Goal: Task Accomplishment & Management: Complete application form

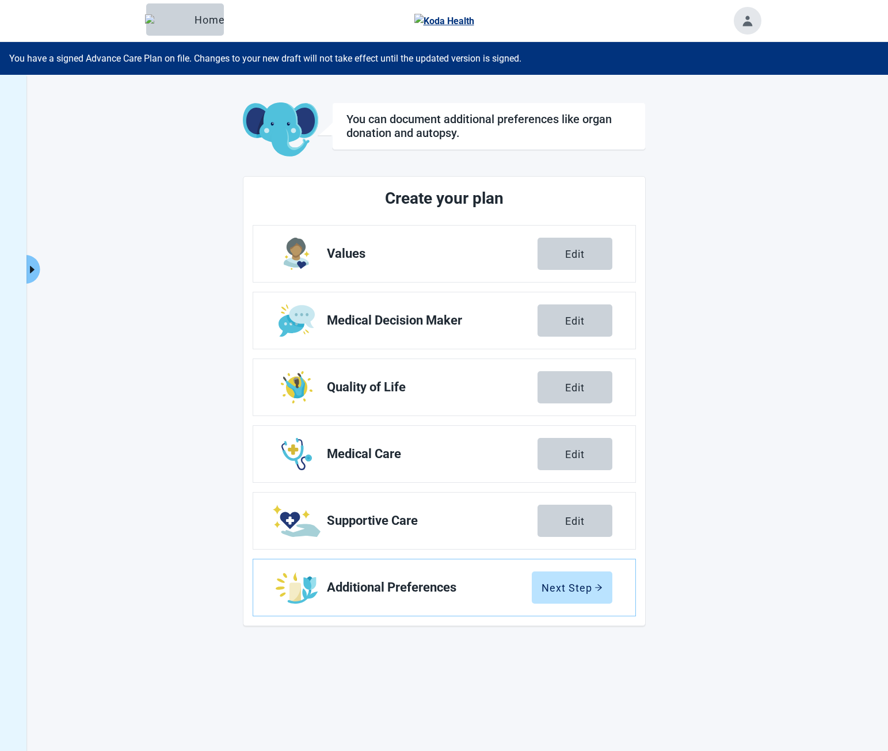
click at [30, 266] on icon "caret-right" at bounding box center [31, 269] width 11 height 11
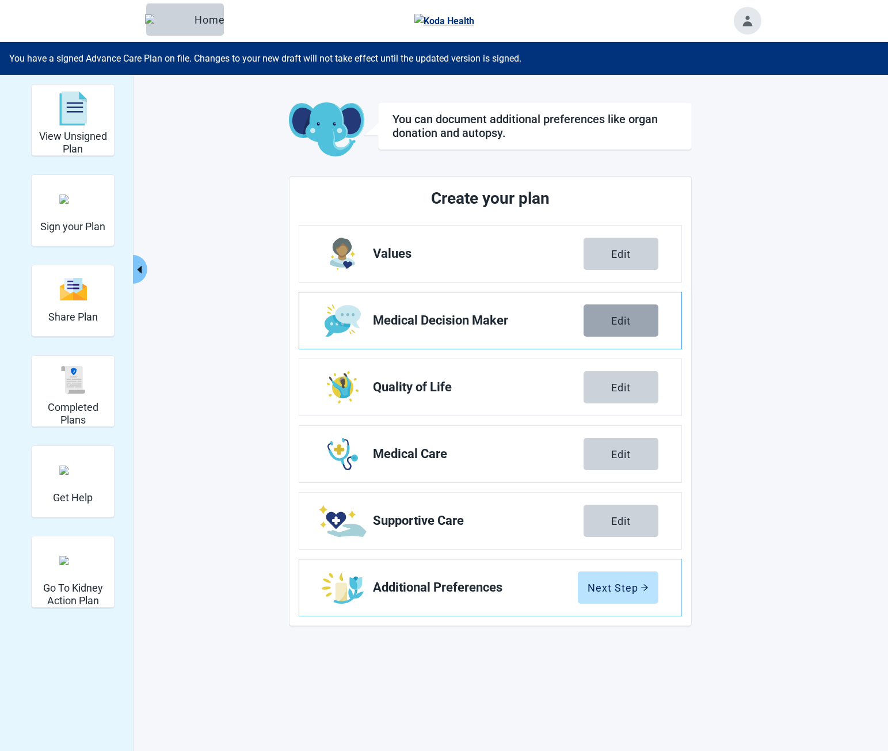
click at [613, 318] on div "Edit" at bounding box center [621, 321] width 20 height 12
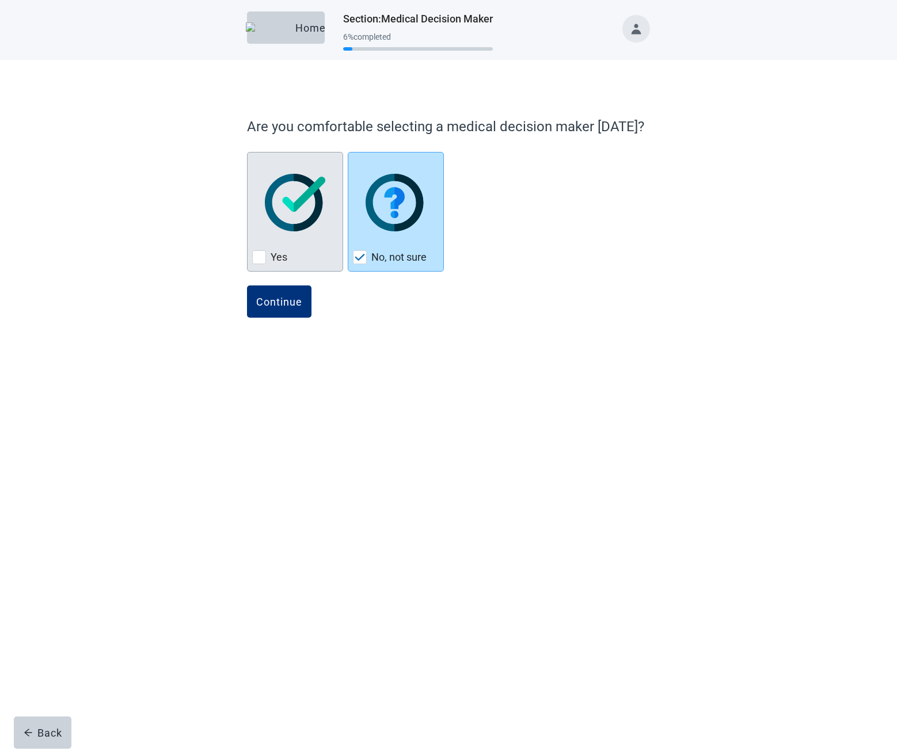
click at [326, 229] on div "Yes, checkbox, not checked" at bounding box center [295, 202] width 86 height 91
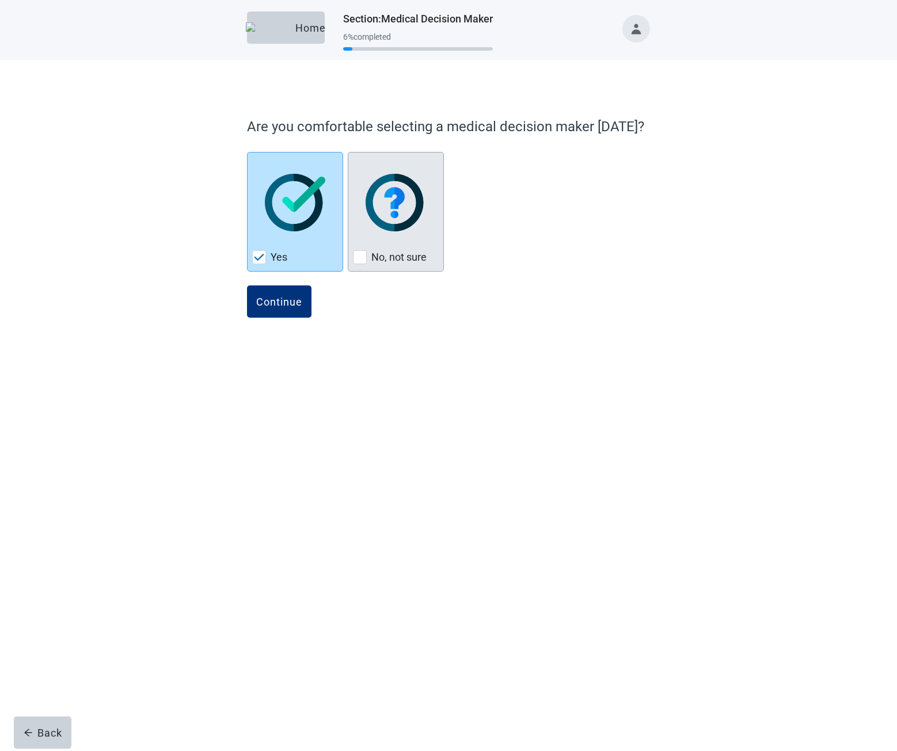
click at [386, 227] on img "No, not sure, checkbox, not checked" at bounding box center [396, 203] width 60 height 58
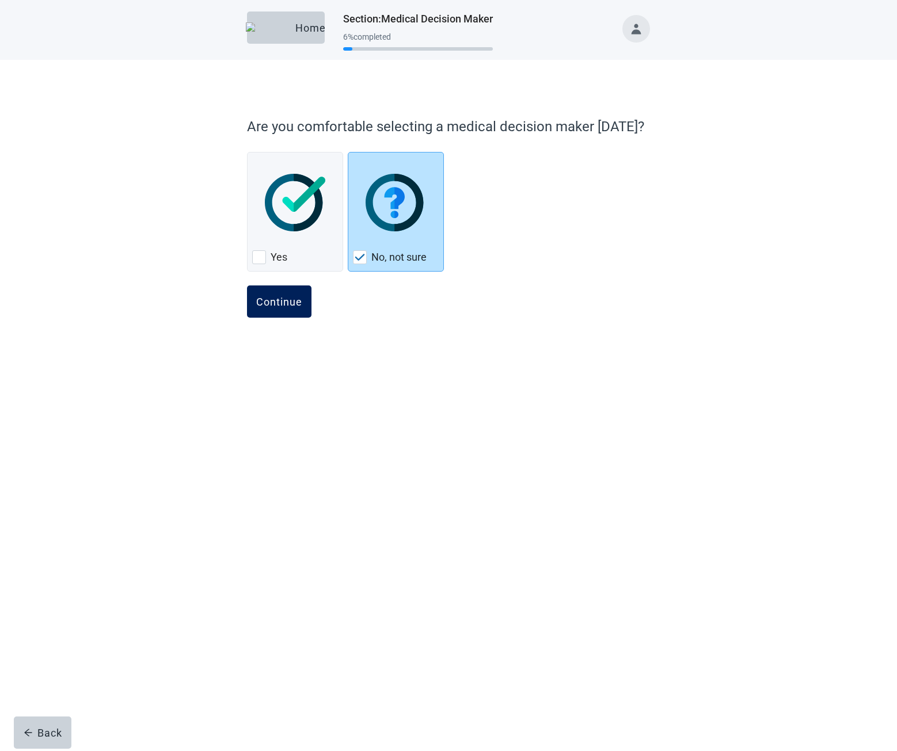
click at [287, 308] on button "Continue" at bounding box center [279, 302] width 64 height 32
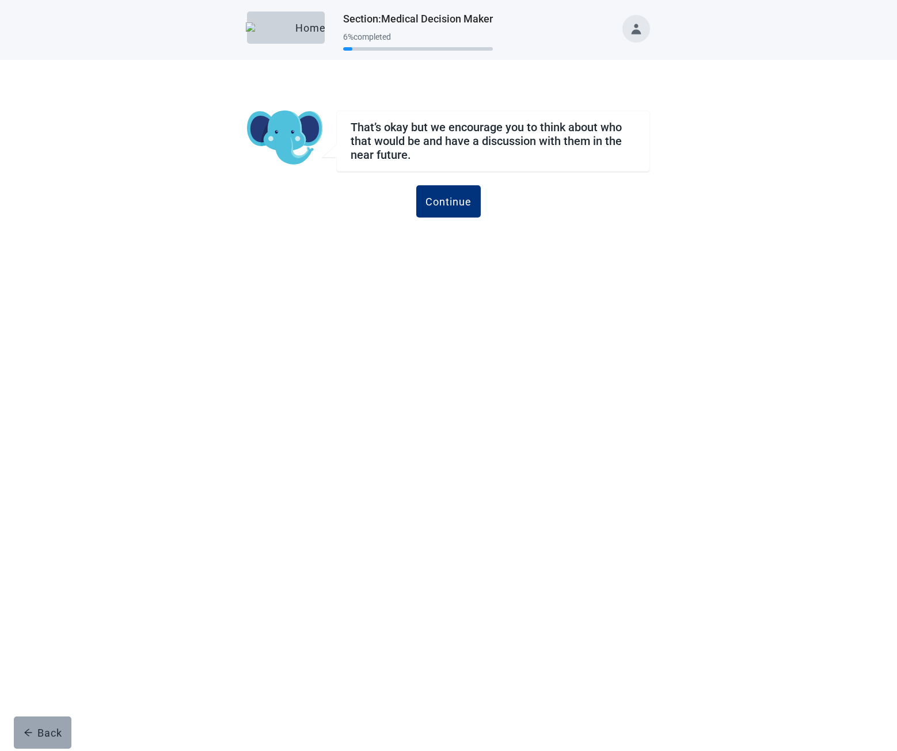
click at [45, 731] on div "Back" at bounding box center [43, 733] width 39 height 12
click at [52, 723] on button "Back" at bounding box center [43, 733] width 58 height 32
click at [54, 727] on div "Back" at bounding box center [43, 733] width 39 height 12
drag, startPoint x: 50, startPoint y: 731, endPoint x: 165, endPoint y: 681, distance: 126.1
click at [50, 731] on div "Back" at bounding box center [43, 733] width 39 height 12
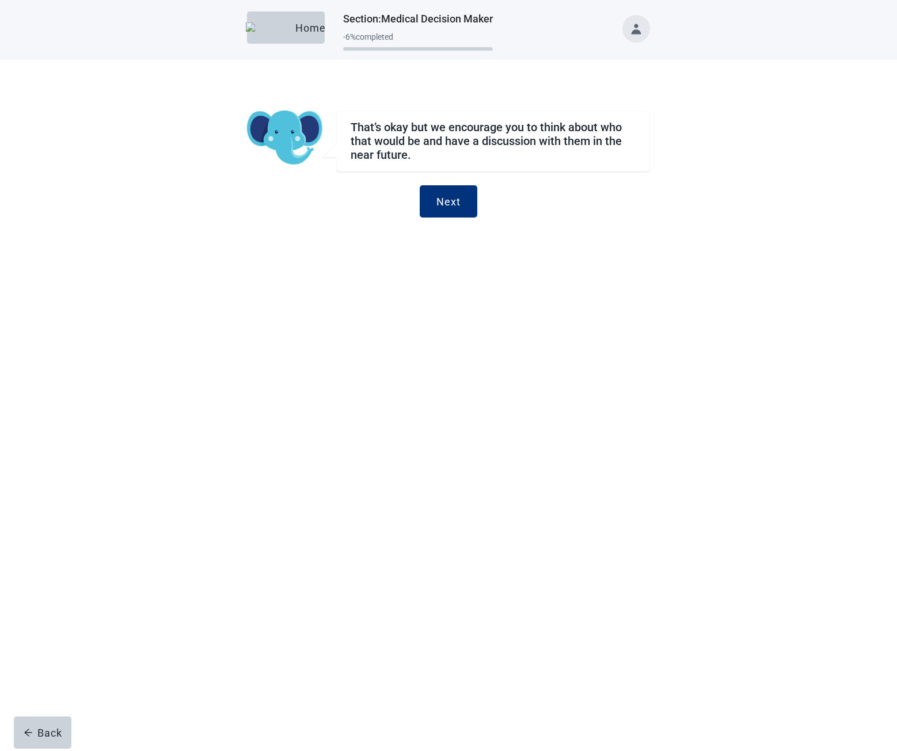
drag, startPoint x: 54, startPoint y: 738, endPoint x: 207, endPoint y: 651, distance: 176.6
click at [54, 738] on div "Back" at bounding box center [43, 733] width 39 height 12
click at [32, 745] on button "Back" at bounding box center [43, 733] width 58 height 32
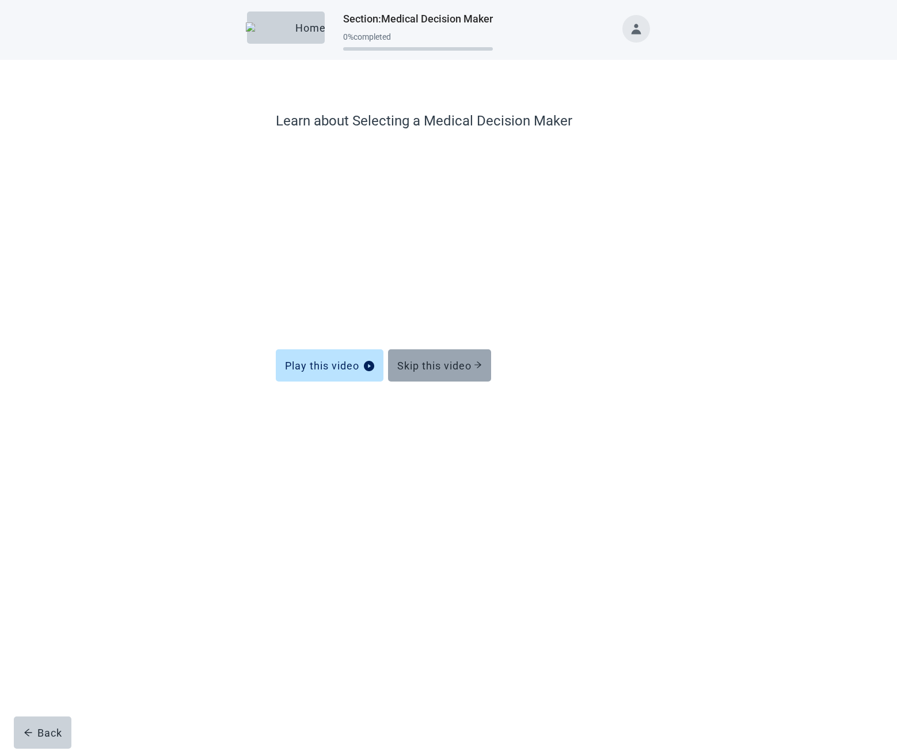
click at [450, 364] on div "Skip this video" at bounding box center [439, 366] width 85 height 12
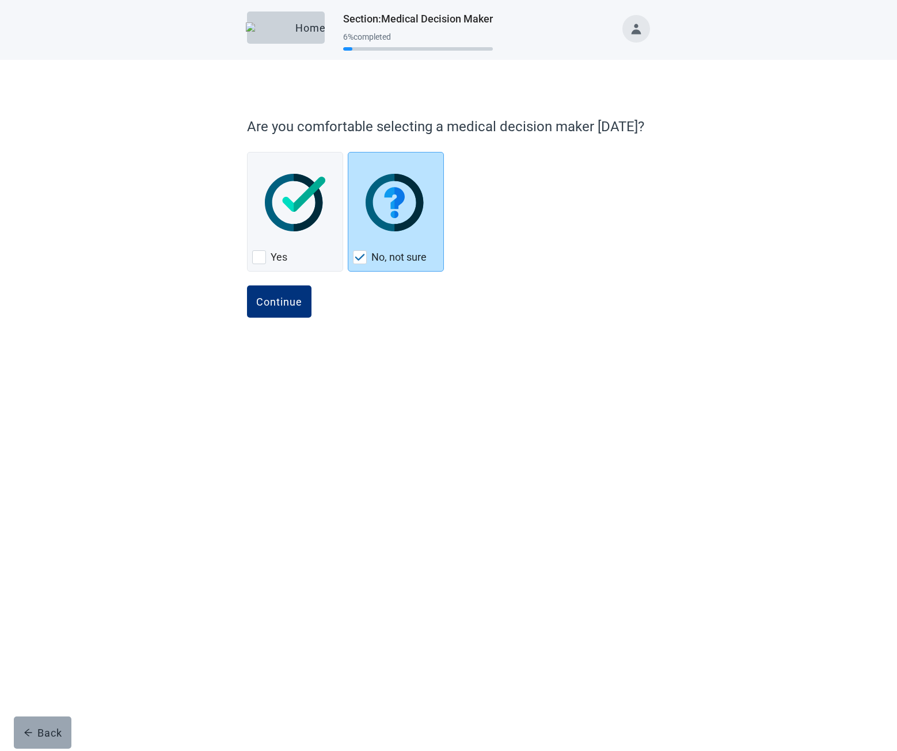
click at [54, 728] on div "Back" at bounding box center [43, 733] width 39 height 12
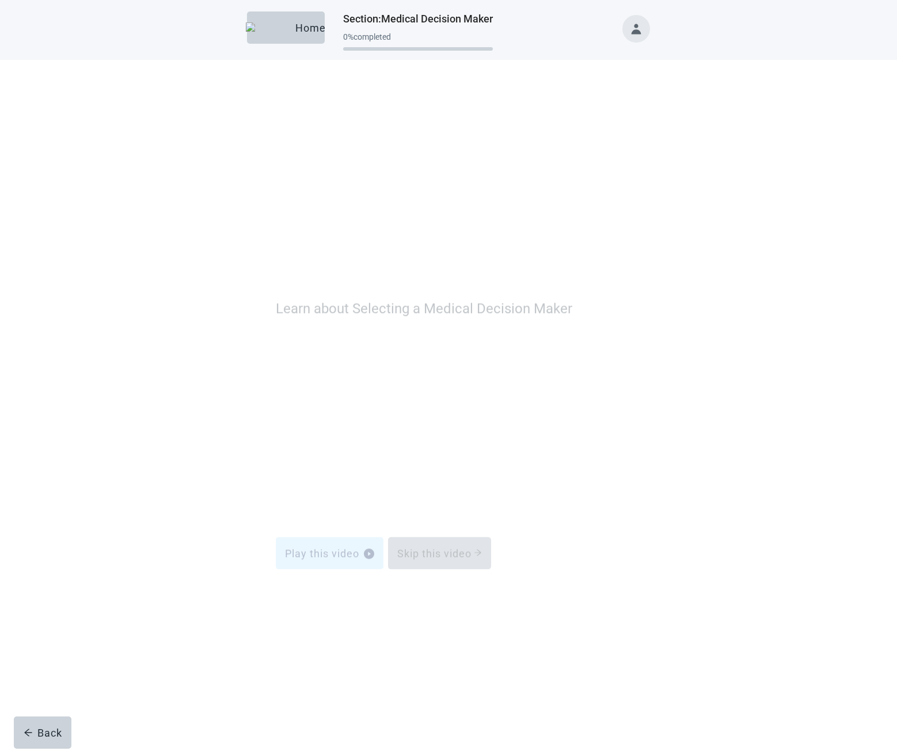
click at [439, 360] on div "Skip this video" at bounding box center [439, 366] width 85 height 12
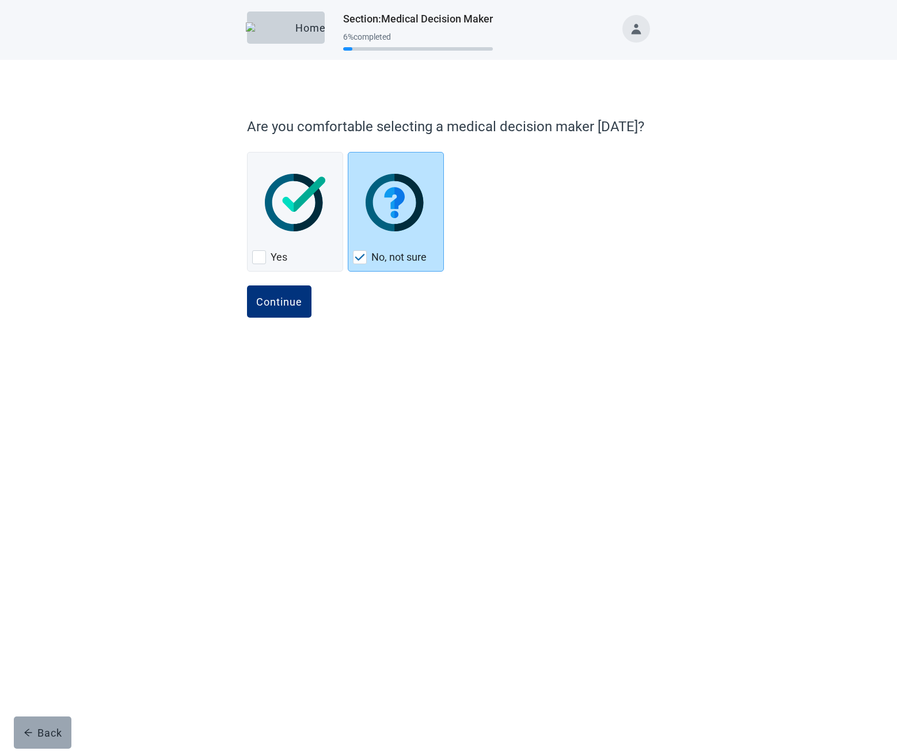
drag, startPoint x: 44, startPoint y: 739, endPoint x: 246, endPoint y: 440, distance: 360.7
click at [44, 739] on div "Back" at bounding box center [43, 733] width 39 height 12
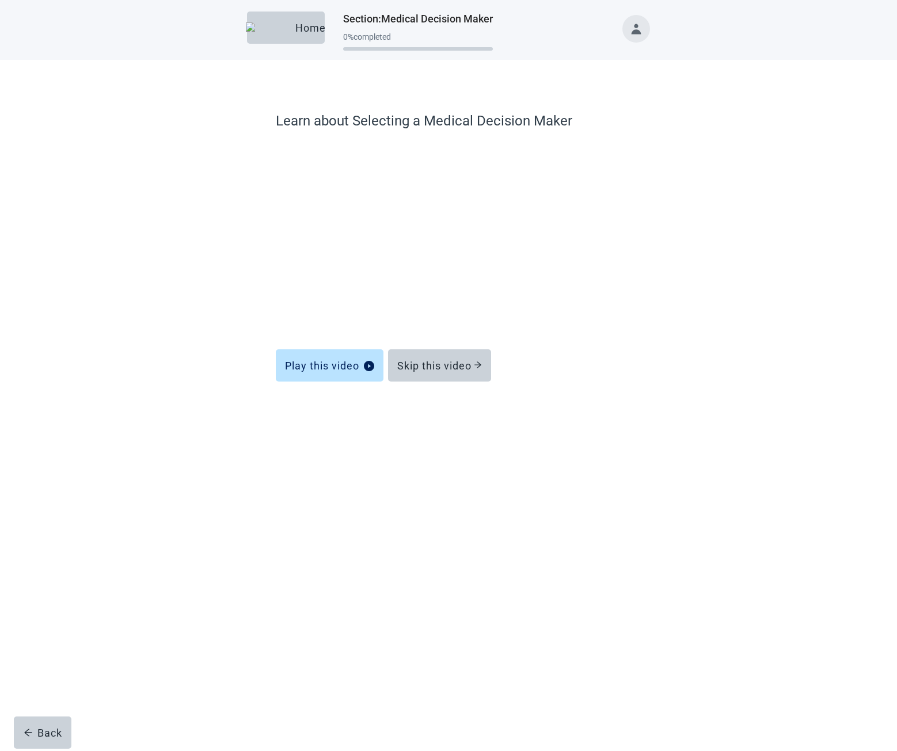
click at [422, 368] on div "Skip this video" at bounding box center [439, 366] width 85 height 12
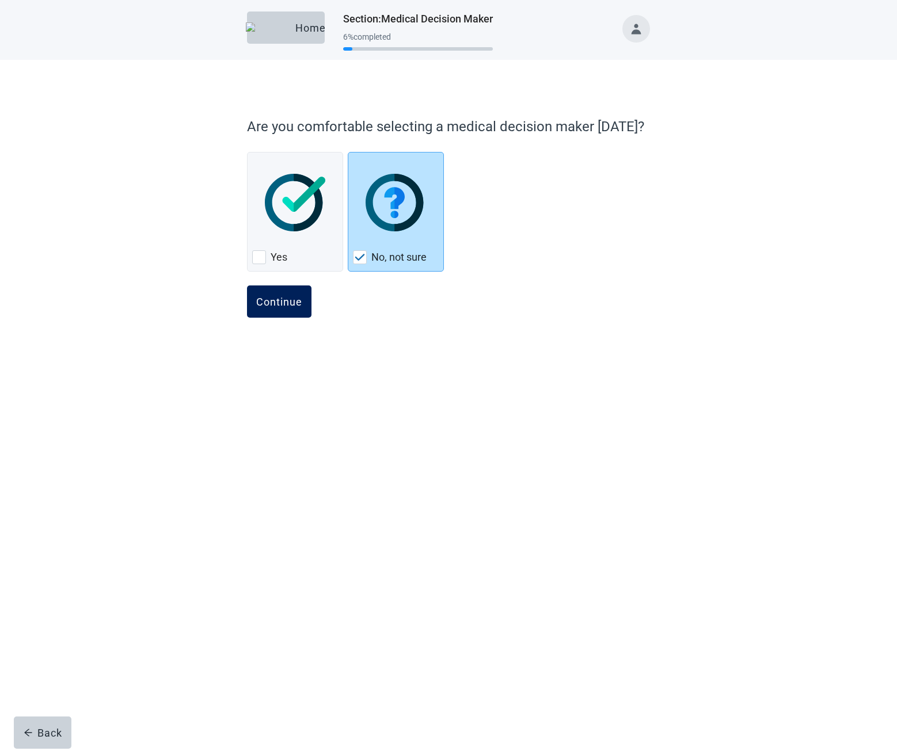
click at [287, 302] on div "Continue" at bounding box center [279, 302] width 46 height 12
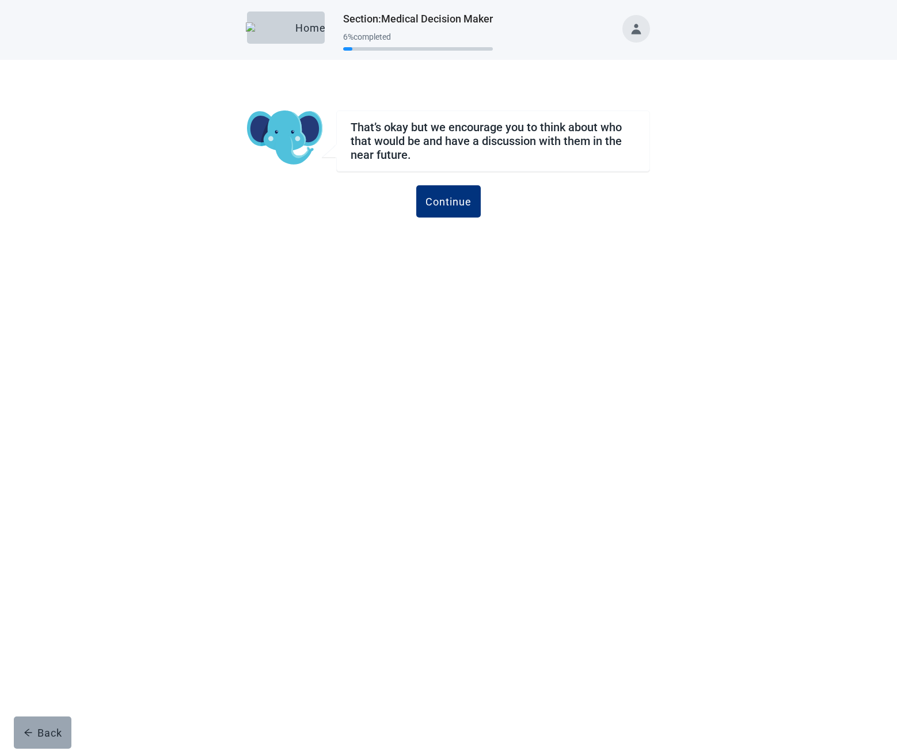
click at [51, 736] on div "Back" at bounding box center [43, 733] width 39 height 12
drag, startPoint x: 48, startPoint y: 735, endPoint x: 246, endPoint y: 384, distance: 402.7
click at [48, 735] on div "Back" at bounding box center [43, 733] width 39 height 12
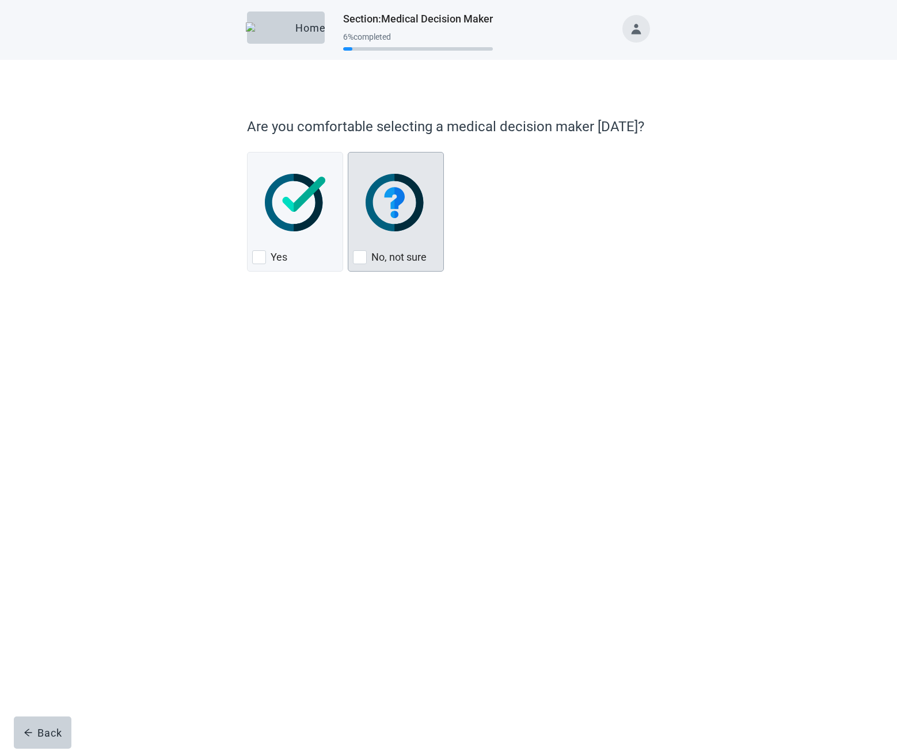
click at [383, 216] on img "No, not sure, checkbox, not checked" at bounding box center [396, 203] width 60 height 58
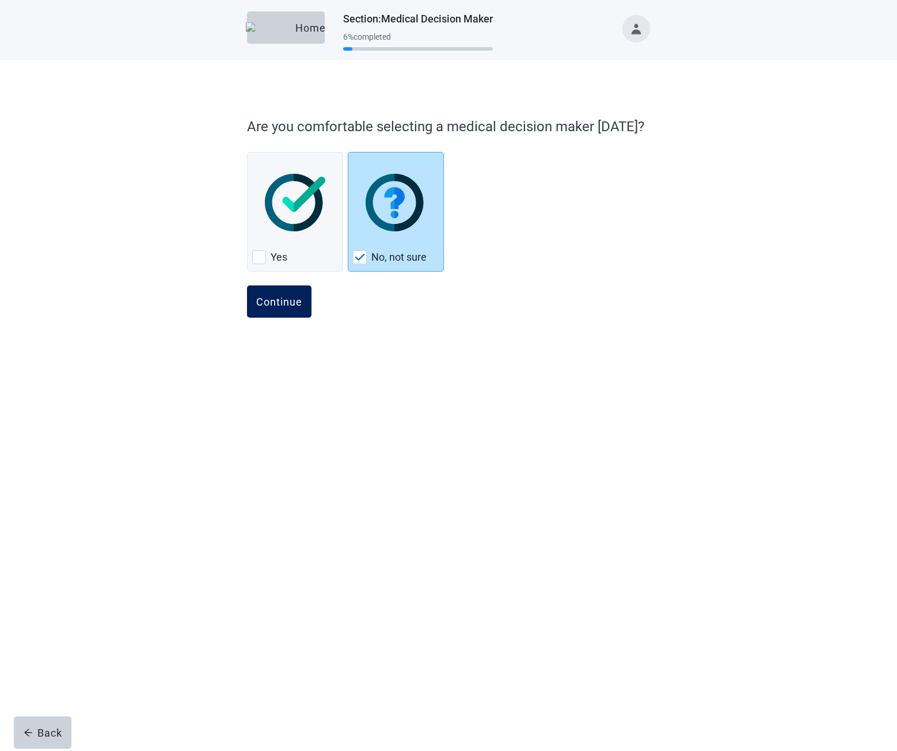
click at [272, 306] on div "Continue" at bounding box center [279, 302] width 46 height 12
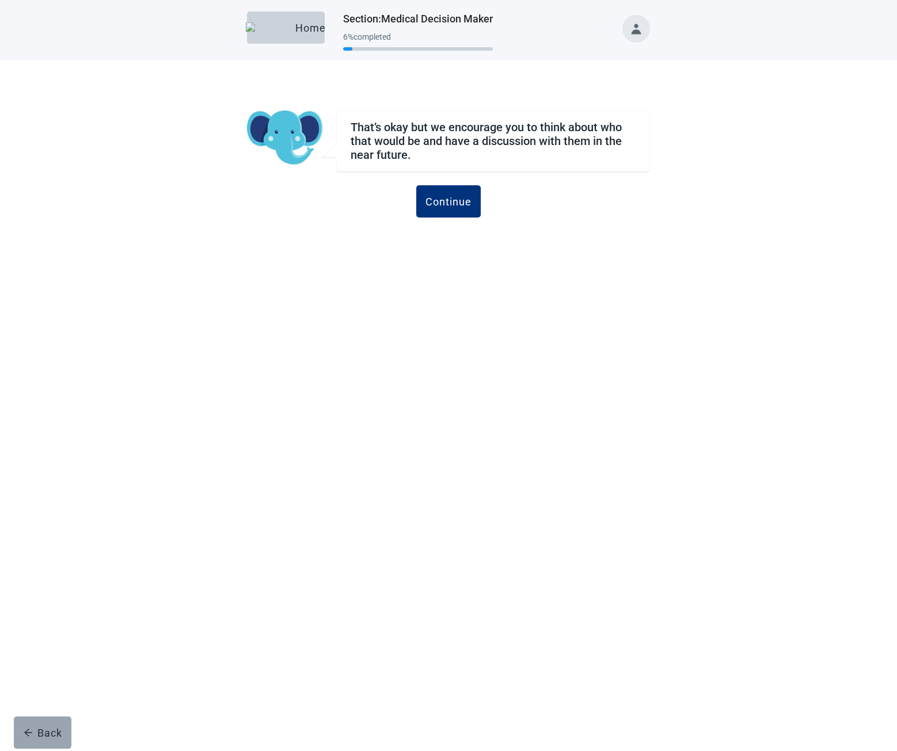
click at [44, 734] on div "Back" at bounding box center [43, 733] width 39 height 12
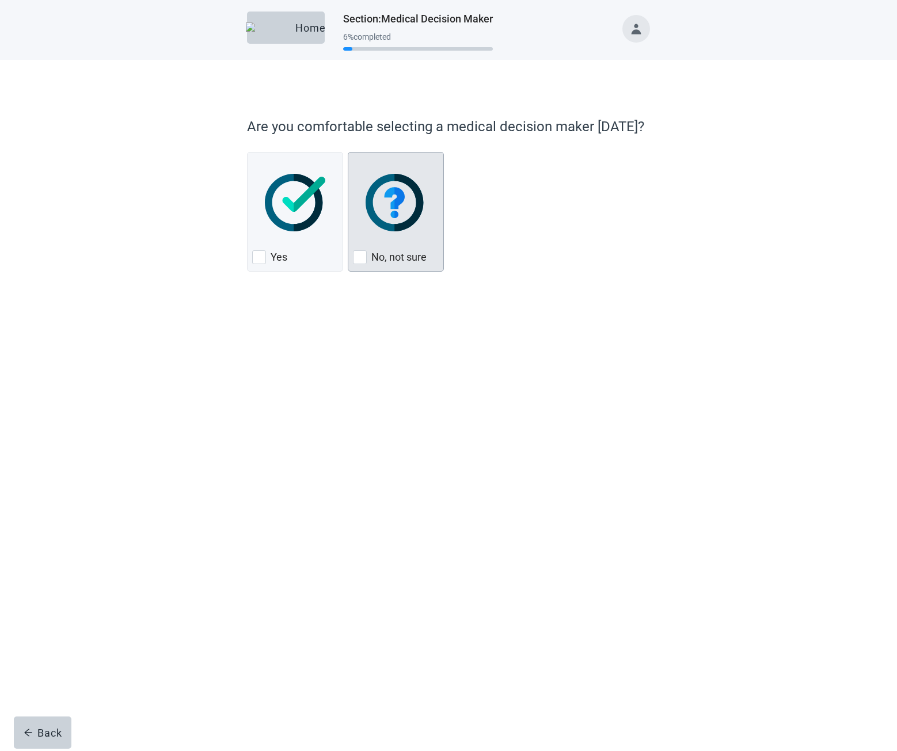
drag, startPoint x: 364, startPoint y: 207, endPoint x: 313, endPoint y: 356, distance: 157.5
click at [364, 207] on div "No, not sure, checkbox, not checked" at bounding box center [396, 202] width 86 height 91
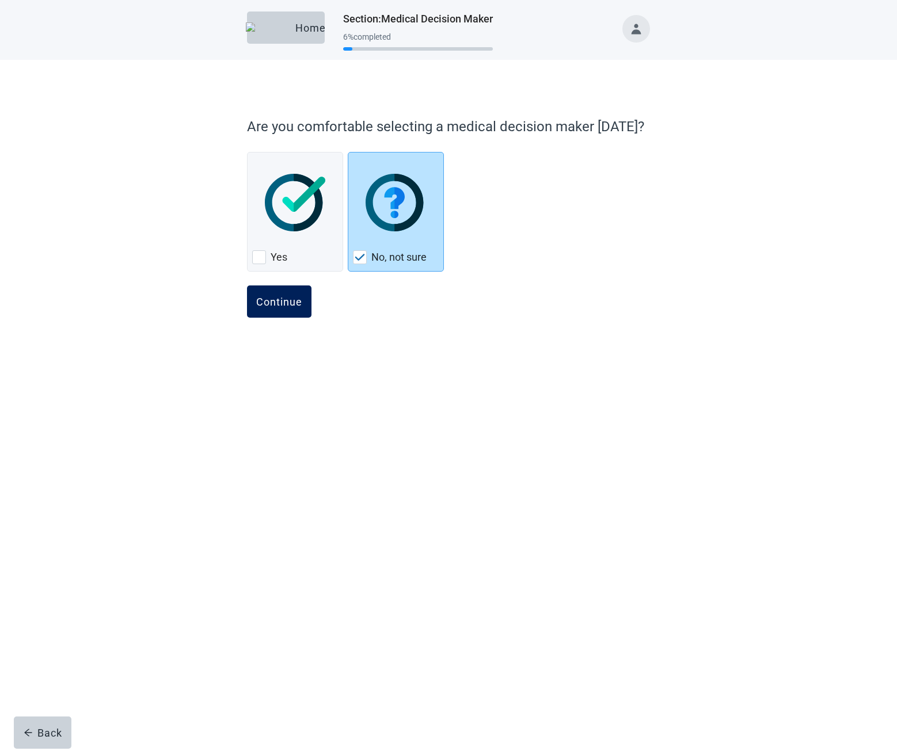
drag, startPoint x: 279, startPoint y: 202, endPoint x: 303, endPoint y: 299, distance: 100.4
click at [279, 202] on img "Yes, checkbox, not checked" at bounding box center [295, 203] width 60 height 58
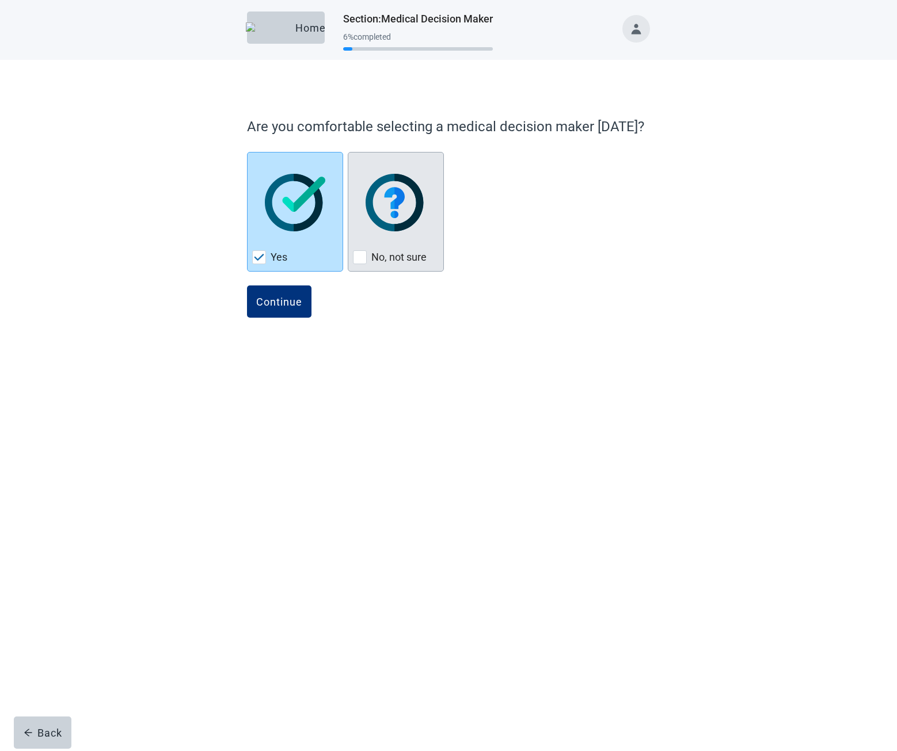
click at [373, 246] on div "No, not sure, checkbox, not checked" at bounding box center [396, 202] width 86 height 91
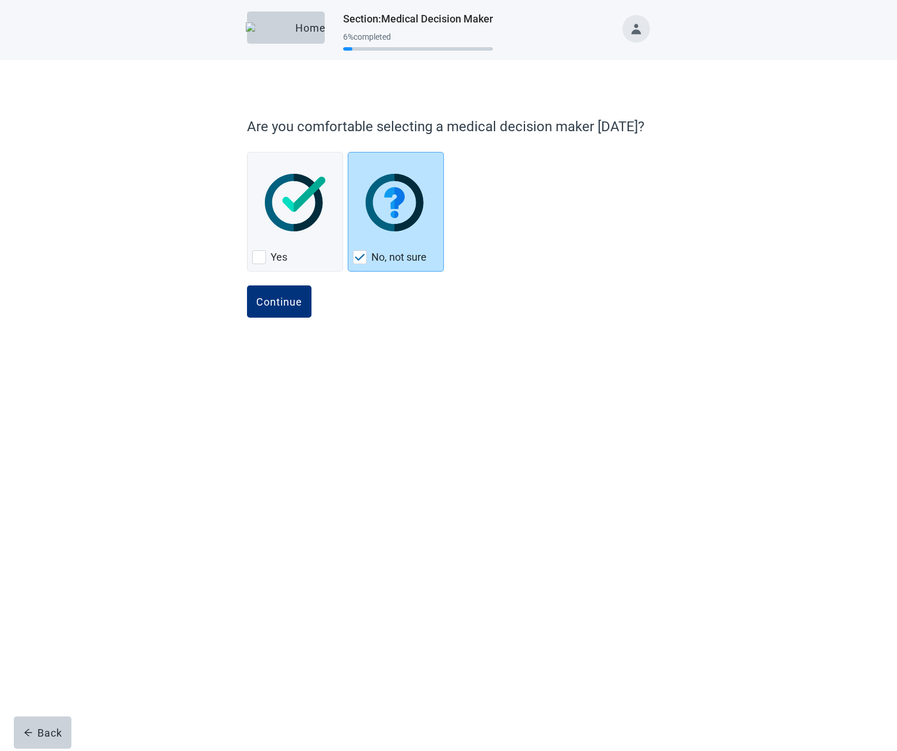
click at [299, 302] on div "Continue" at bounding box center [279, 302] width 46 height 12
drag, startPoint x: 292, startPoint y: 297, endPoint x: 412, endPoint y: 336, distance: 125.8
click at [292, 297] on div "Continue" at bounding box center [279, 302] width 46 height 12
click at [292, 294] on button "Continue" at bounding box center [279, 302] width 64 height 32
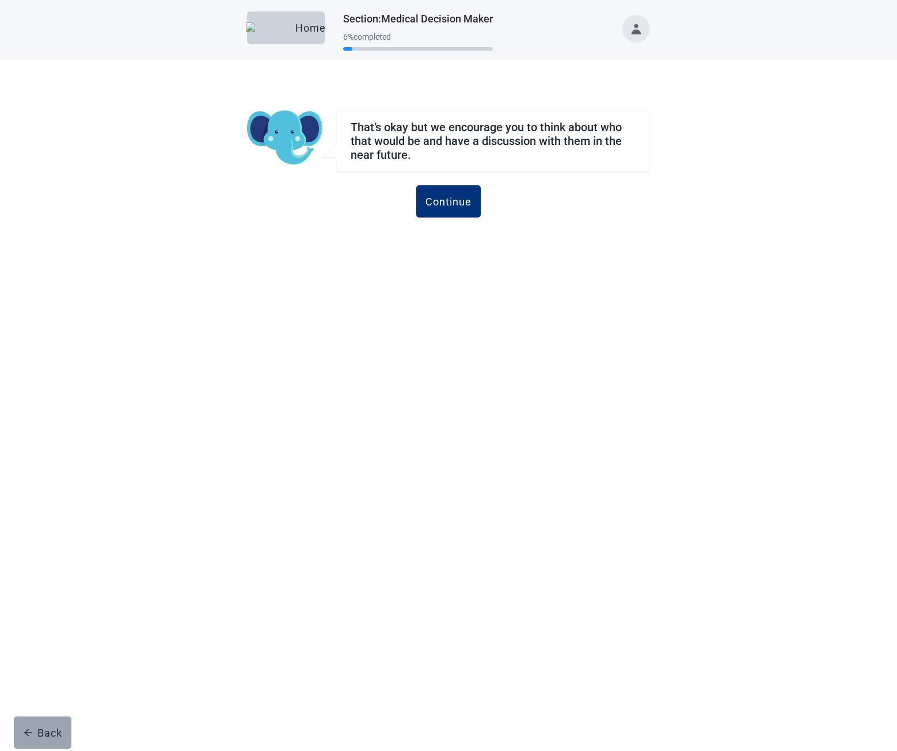
click at [33, 737] on div "Back" at bounding box center [43, 733] width 39 height 12
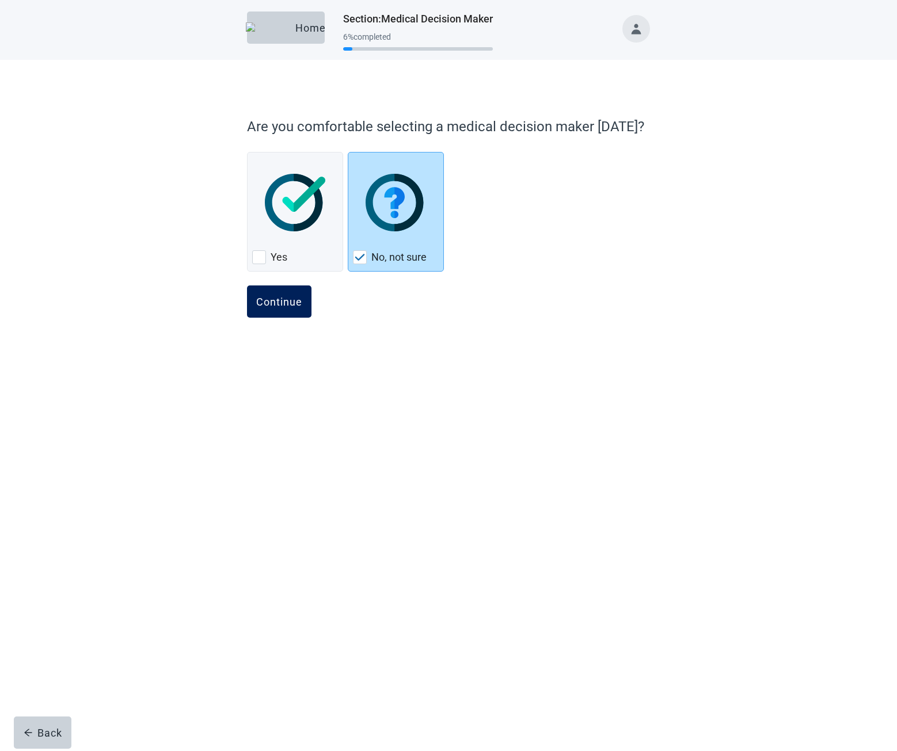
click at [274, 294] on button "Continue" at bounding box center [279, 302] width 64 height 32
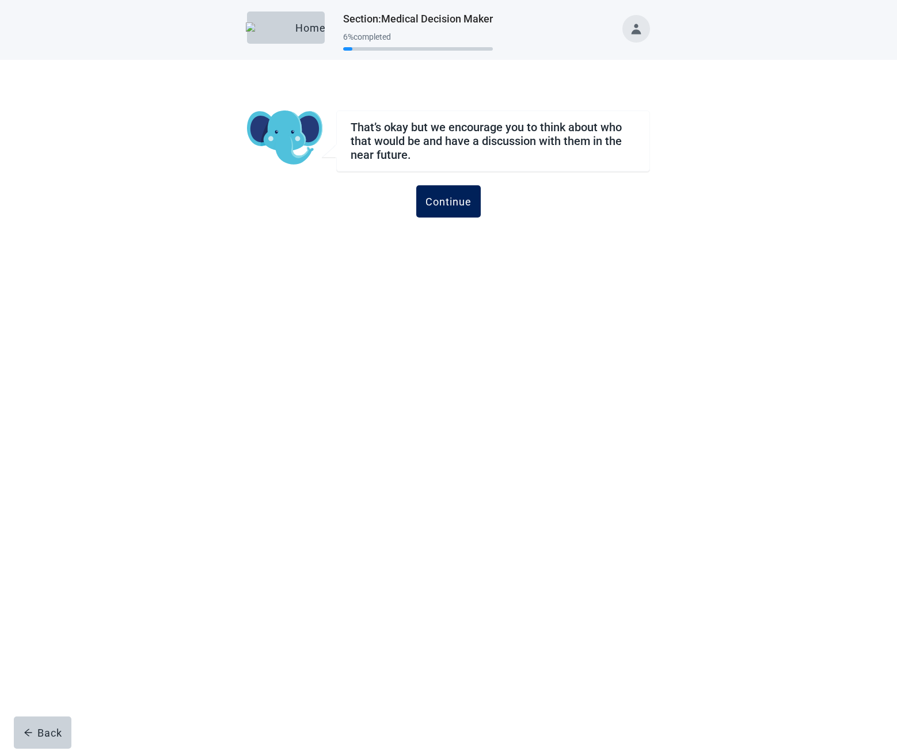
click at [430, 211] on button "Continue" at bounding box center [448, 201] width 64 height 32
